Goal: Task Accomplishment & Management: Use online tool/utility

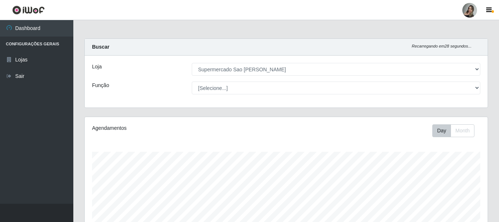
select select "383"
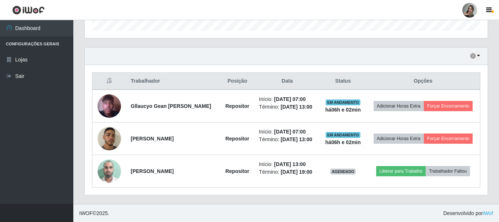
scroll to position [152, 403]
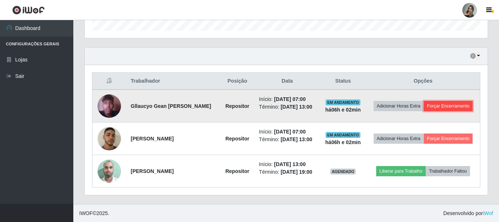
click at [445, 107] on button "Forçar Encerramento" at bounding box center [448, 106] width 49 height 10
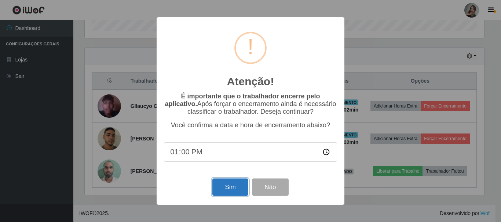
click at [225, 192] on button "Sim" at bounding box center [230, 187] width 36 height 17
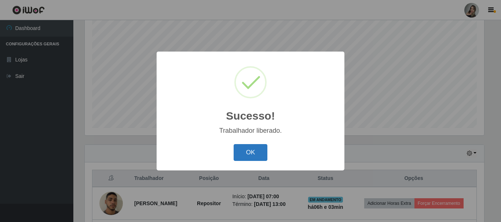
click at [257, 155] on button "OK" at bounding box center [250, 152] width 34 height 17
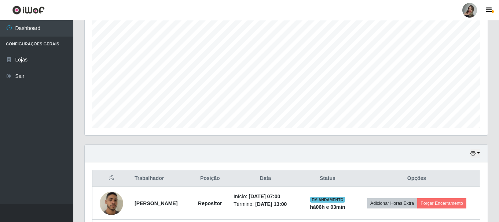
scroll to position [199, 0]
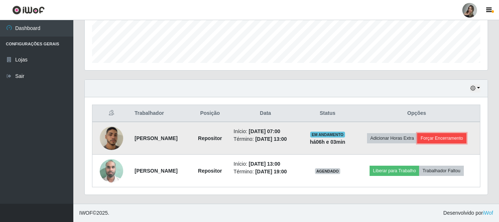
click at [456, 142] on button "Forçar Encerramento" at bounding box center [441, 138] width 49 height 10
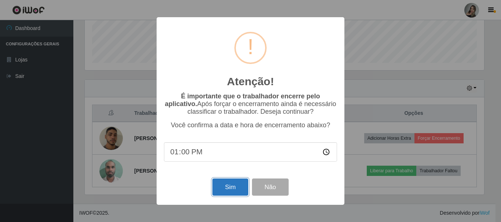
click at [235, 187] on button "Sim" at bounding box center [230, 187] width 36 height 17
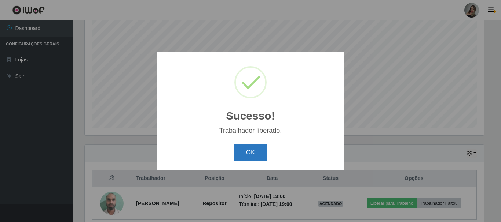
click at [252, 156] on button "OK" at bounding box center [250, 152] width 34 height 17
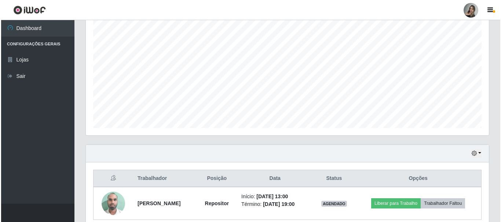
scroll to position [166, 0]
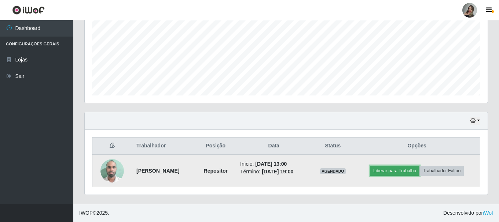
click at [398, 170] on button "Liberar para Trabalho" at bounding box center [394, 171] width 49 height 10
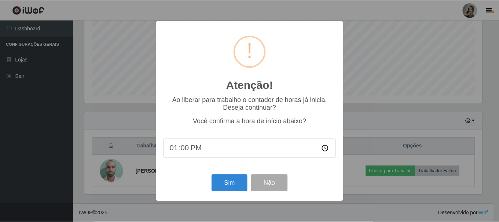
scroll to position [152, 399]
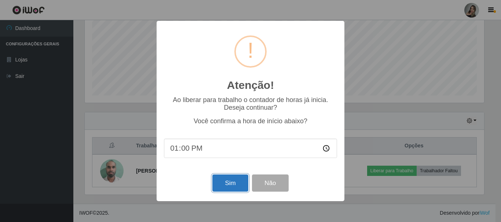
click at [233, 184] on button "Sim" at bounding box center [230, 183] width 36 height 17
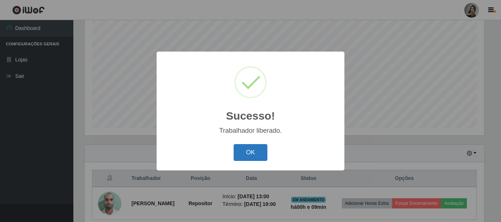
click at [259, 151] on button "OK" at bounding box center [250, 152] width 34 height 17
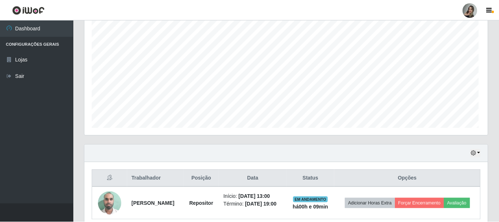
scroll to position [152, 403]
